Goal: Task Accomplishment & Management: Use online tool/utility

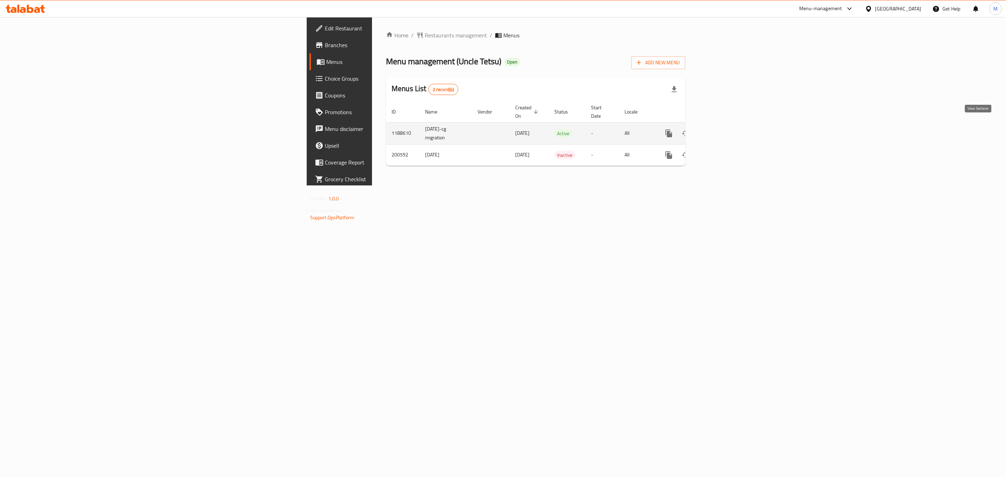
click at [724, 129] on icon "enhanced table" at bounding box center [719, 133] width 8 height 8
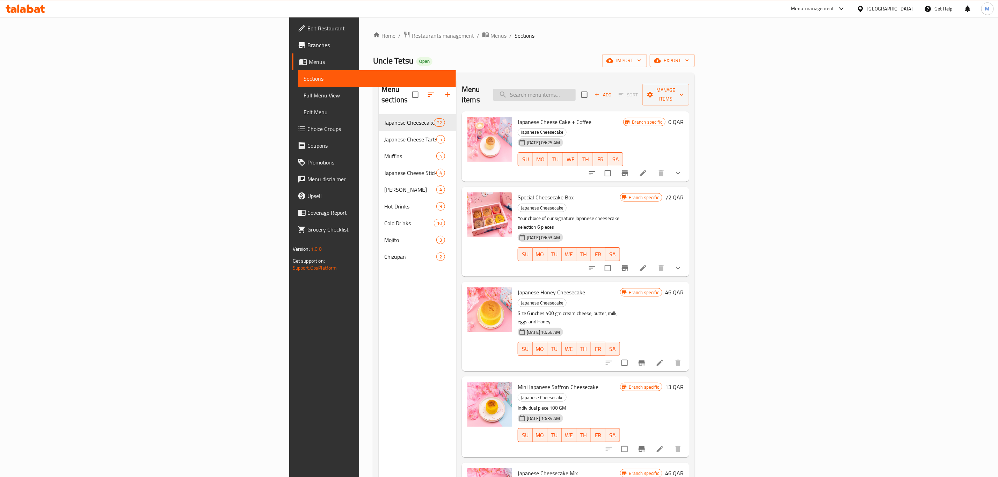
click at [576, 89] on input "search" at bounding box center [534, 95] width 82 height 12
paste input "Nutella Original Japanese Cheesecake"
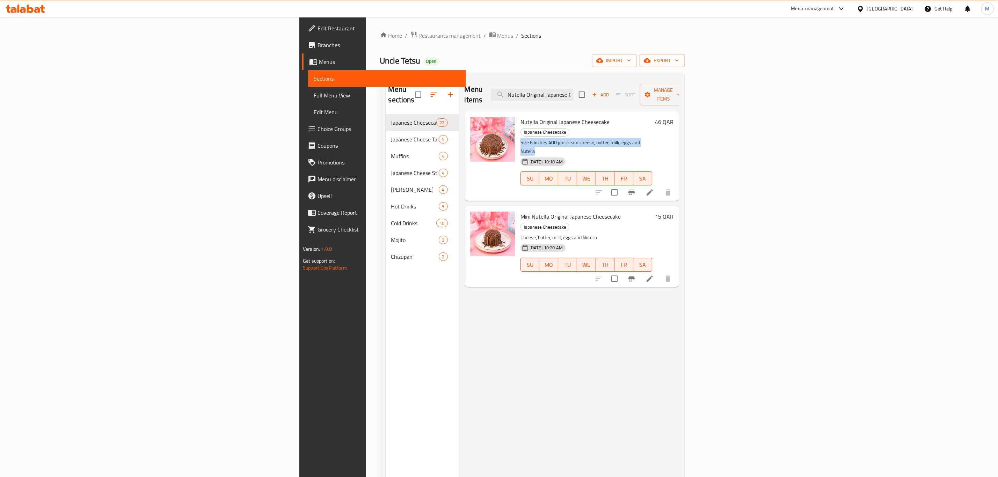
drag, startPoint x: 445, startPoint y: 120, endPoint x: 620, endPoint y: 122, distance: 174.7
click at [620, 122] on div "Nutella Original Japanese Cheesecake Japanese Cheesecake Size 6 inches 400 gm c…" at bounding box center [586, 156] width 137 height 84
click at [573, 89] on input "Nutella Original Japanese Cheesecake" at bounding box center [532, 95] width 82 height 12
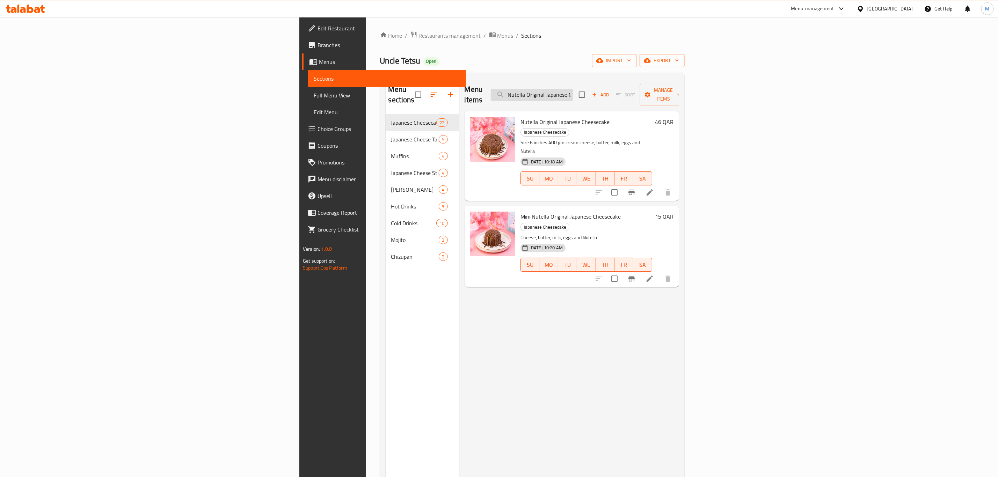
paste input "Japanese Honey"
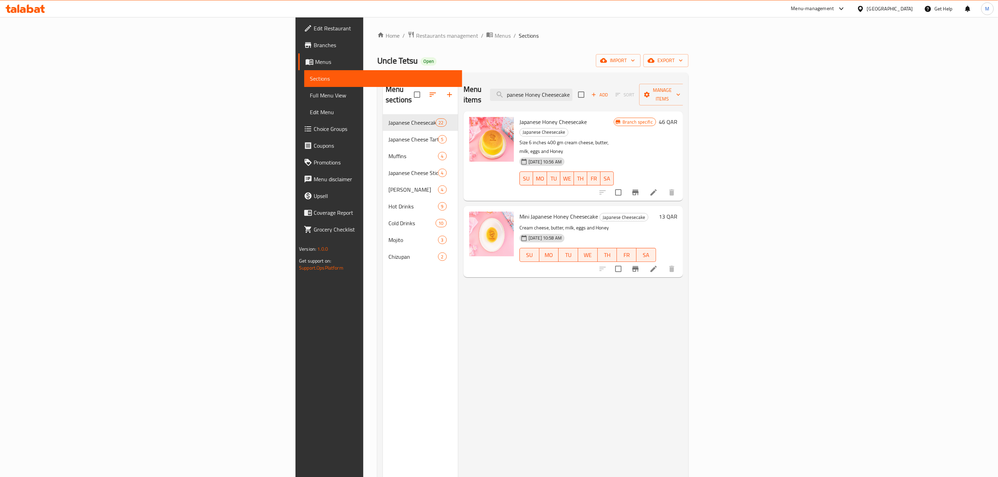
type input "Japanese Honey Cheesecake"
click at [639, 190] on icon "Branch-specific-item" at bounding box center [635, 193] width 6 height 6
click at [573, 90] on input "Japanese Honey Cheesecake" at bounding box center [531, 95] width 82 height 12
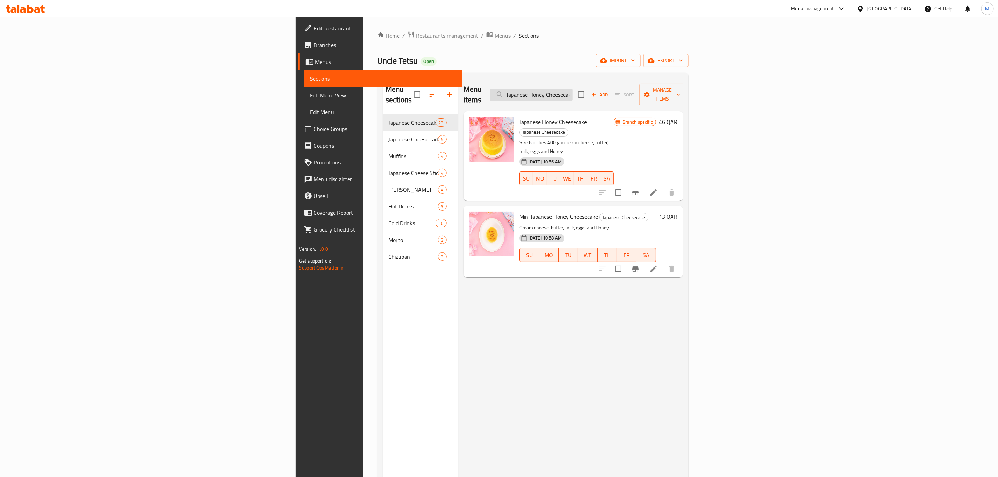
click at [573, 90] on input "Japanese Honey Cheesecake" at bounding box center [531, 95] width 82 height 12
paste input "Original Signature Japanese"
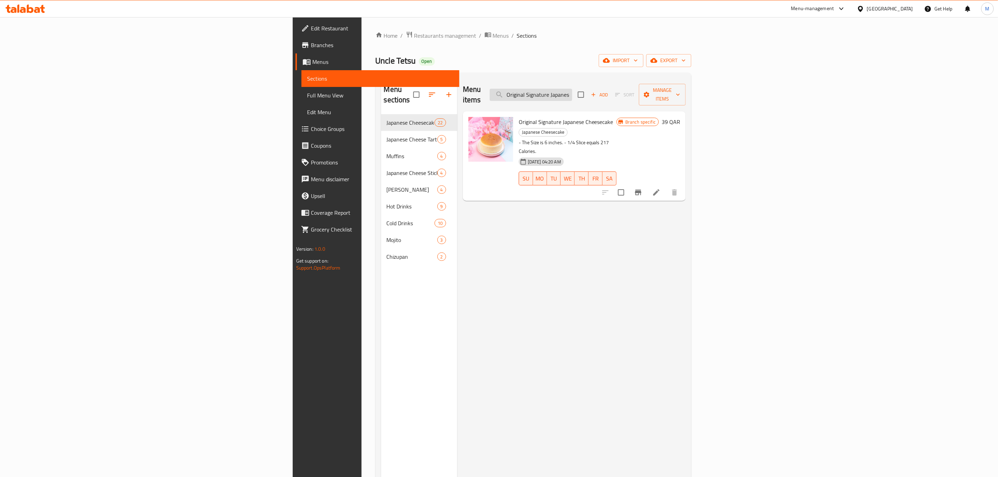
click at [572, 91] on input "Original Signature Japanese Cheesecake" at bounding box center [531, 95] width 82 height 12
paste input "Japanese Lotus"
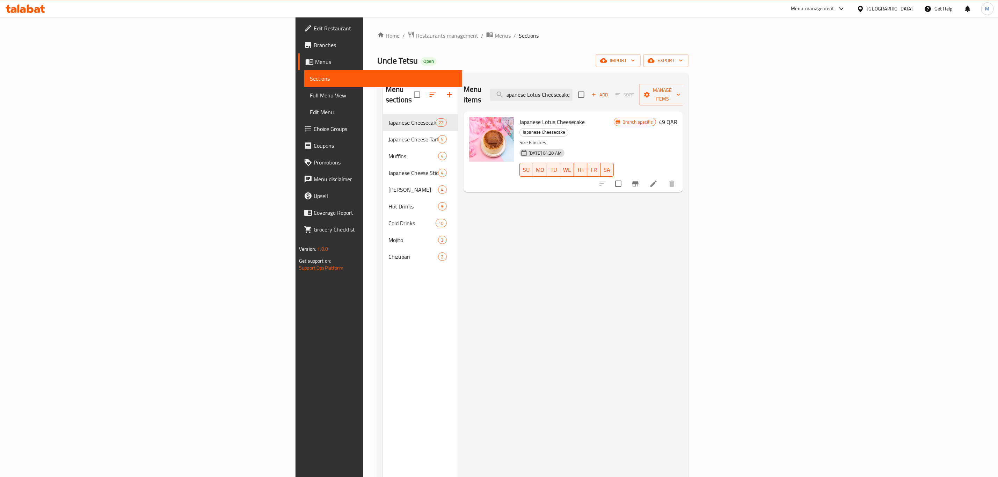
type input "Japanese Lotus Cheesecake"
click at [639, 181] on icon "Branch-specific-item" at bounding box center [635, 184] width 6 height 6
